Goal: Task Accomplishment & Management: Manage account settings

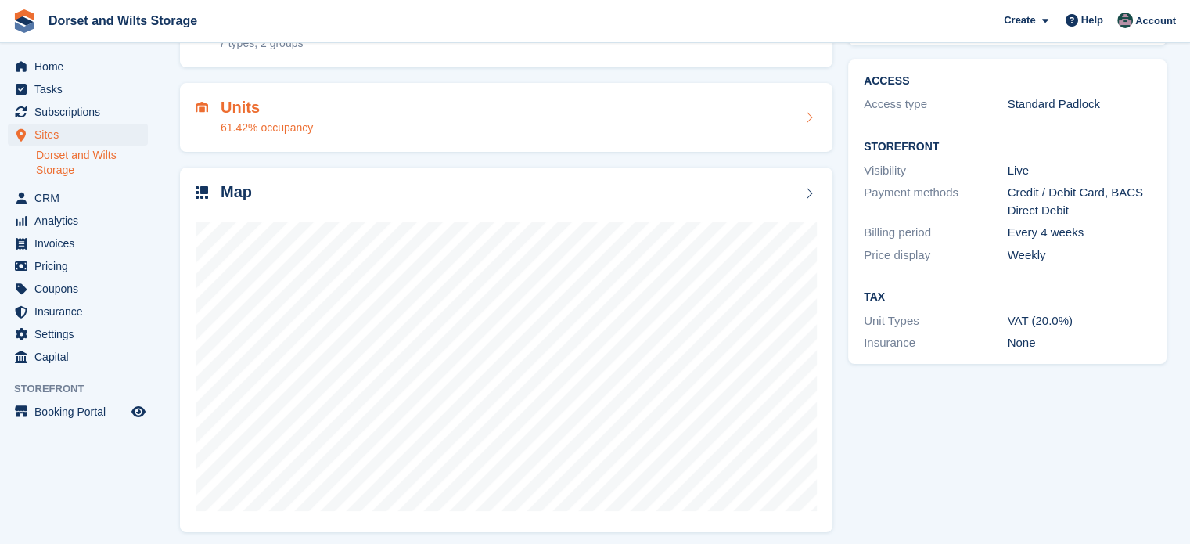
scroll to position [123, 0]
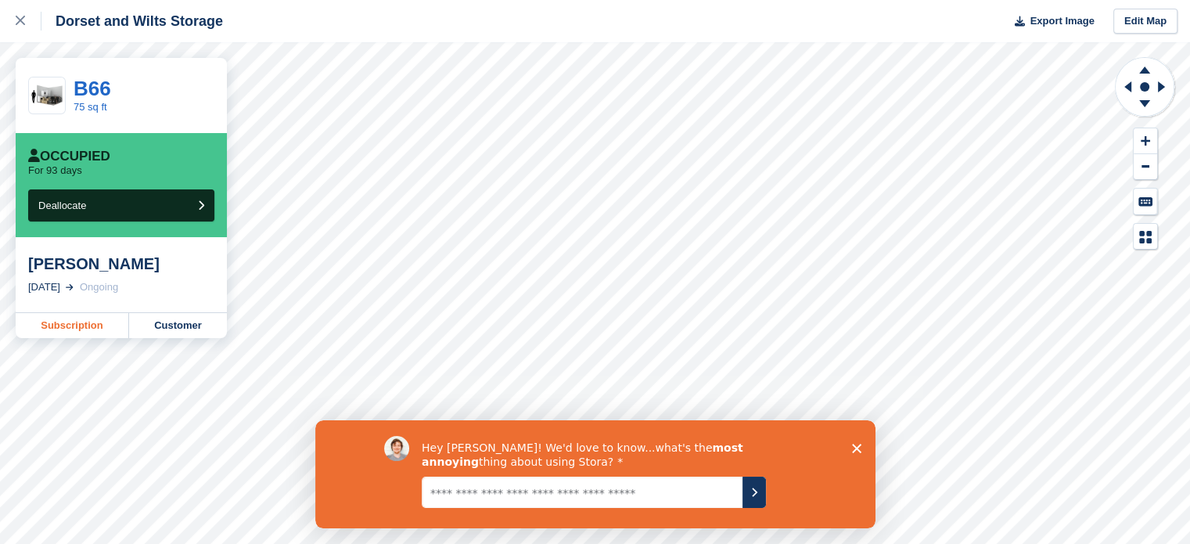
click at [74, 326] on link "Subscription" at bounding box center [72, 325] width 113 height 25
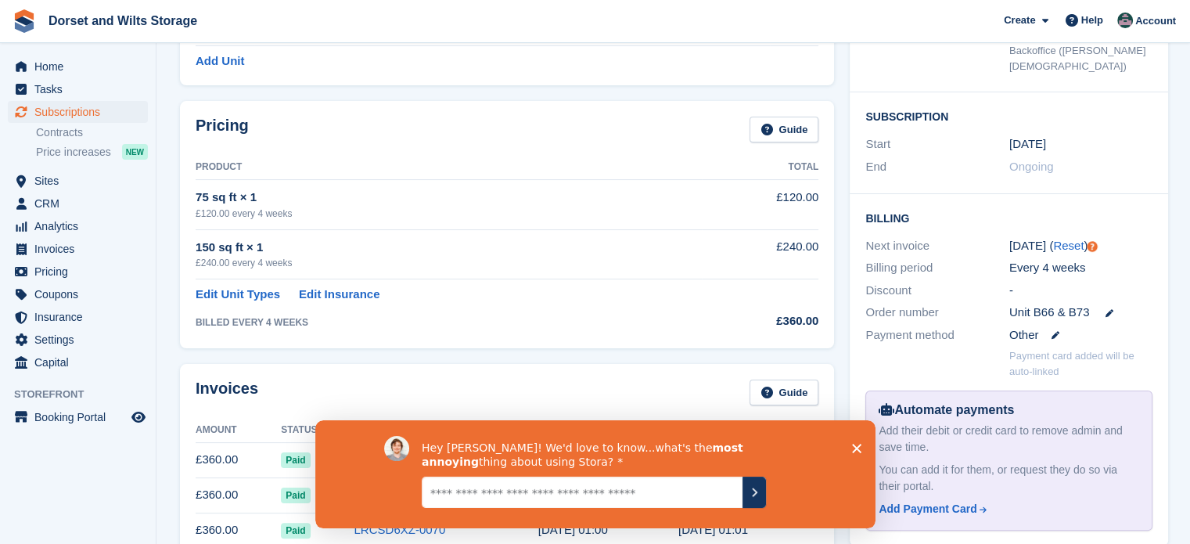
click at [859, 445] on polygon "Close survey" at bounding box center [855, 447] width 9 height 9
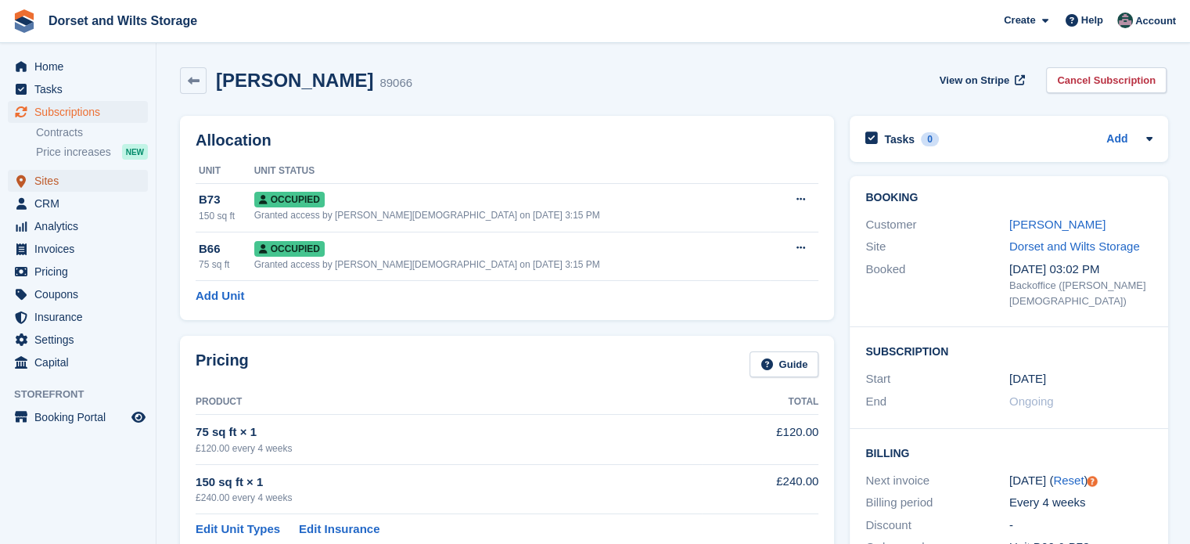
click at [65, 178] on span "Sites" at bounding box center [81, 181] width 94 height 22
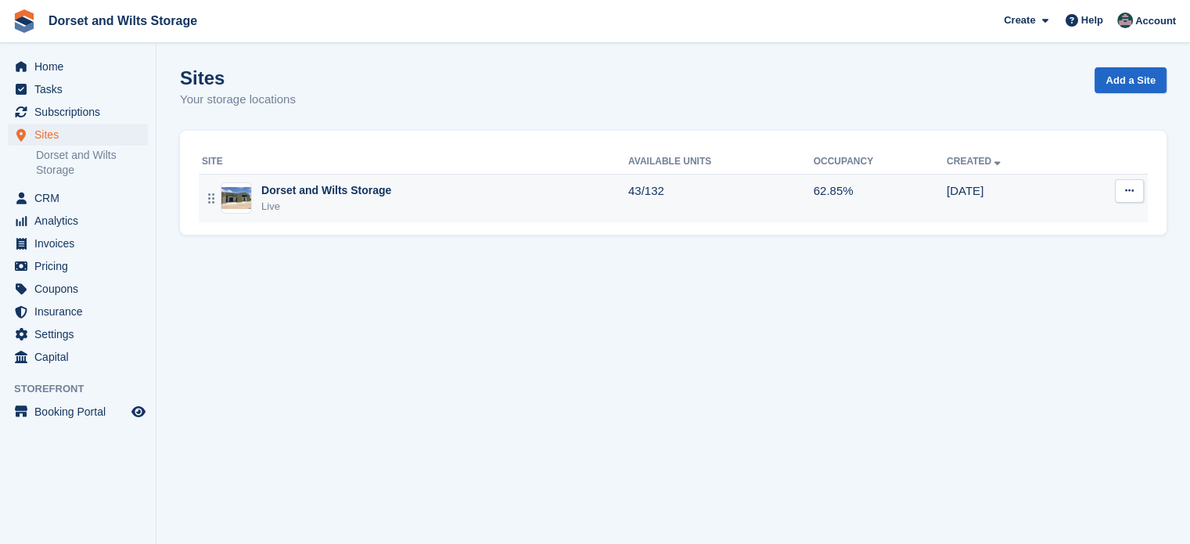
click at [250, 203] on img at bounding box center [236, 198] width 30 height 23
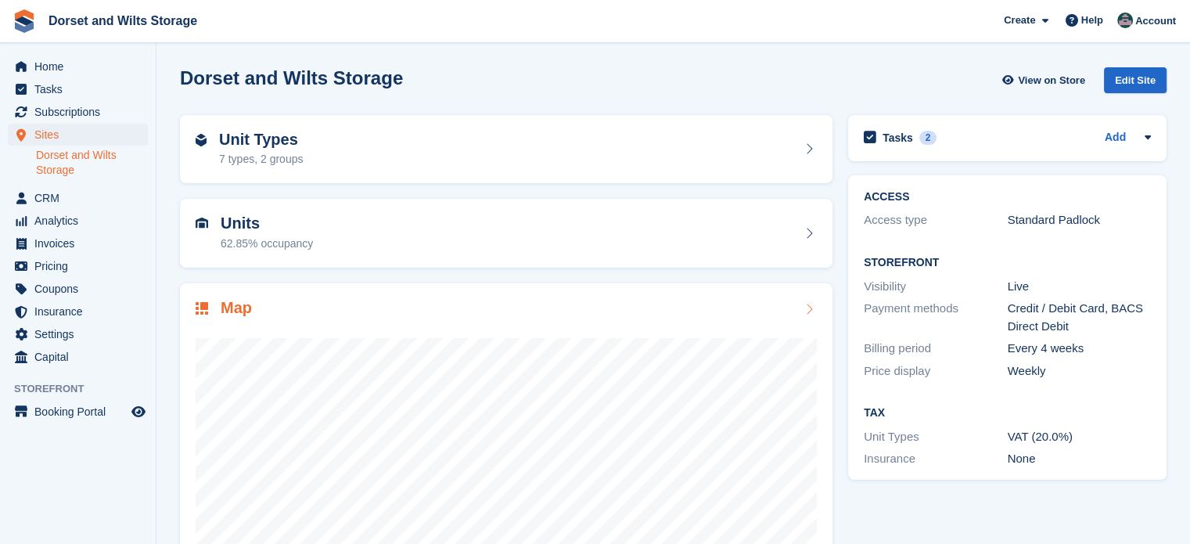
scroll to position [123, 0]
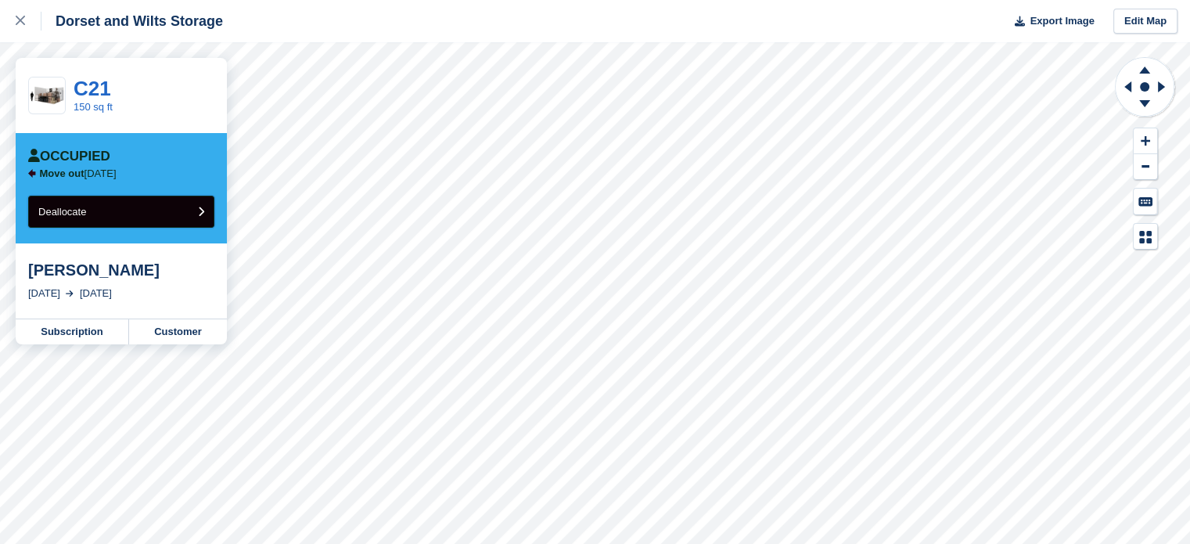
click at [149, 211] on button "Deallocate" at bounding box center [121, 212] width 186 height 32
click at [112, 209] on button "Deallocate" at bounding box center [121, 212] width 186 height 32
